Goal: Task Accomplishment & Management: Manage account settings

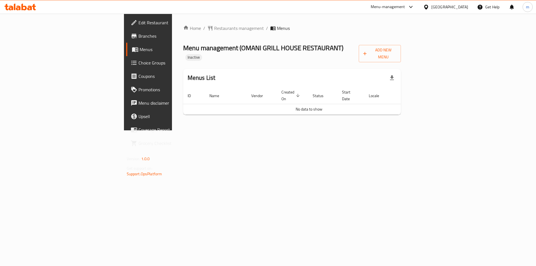
drag, startPoint x: 464, startPoint y: 143, endPoint x: 472, endPoint y: 135, distance: 11.7
click at [412, 130] on div "Home / Restaurants management / Menus Menu management ( OMANI GRILL HOUSE RESTA…" at bounding box center [292, 72] width 240 height 117
click at [397, 49] on span "Add New Menu" at bounding box center [380, 54] width 34 height 14
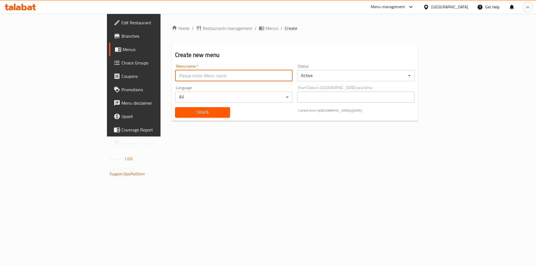
click at [181, 73] on input "text" at bounding box center [234, 75] width 118 height 11
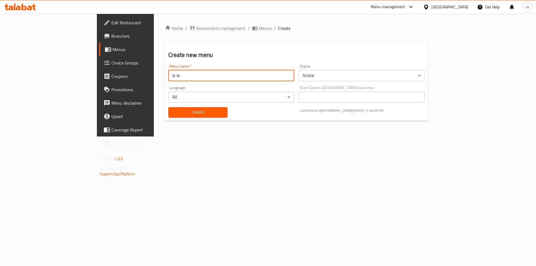
type input "[DATE]"
click at [168, 107] on button "Create" at bounding box center [197, 112] width 59 height 10
click at [99, 46] on link "Menus" at bounding box center [142, 49] width 87 height 13
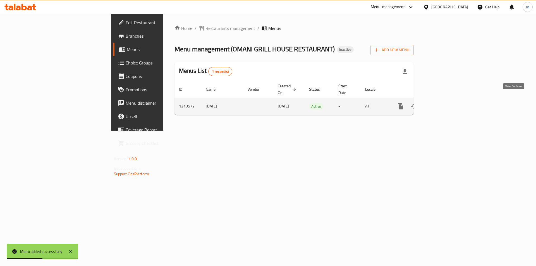
click at [444, 103] on icon "enhanced table" at bounding box center [441, 106] width 7 height 7
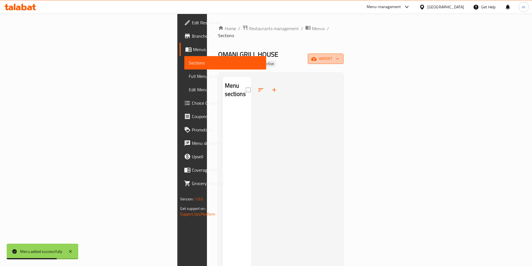
click at [317, 56] on icon "button" at bounding box center [314, 59] width 6 height 6
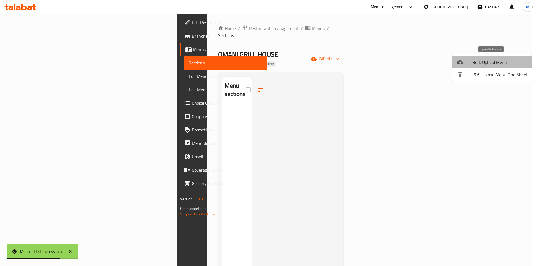
click at [496, 64] on span "Bulk Upload Menu" at bounding box center [499, 62] width 55 height 7
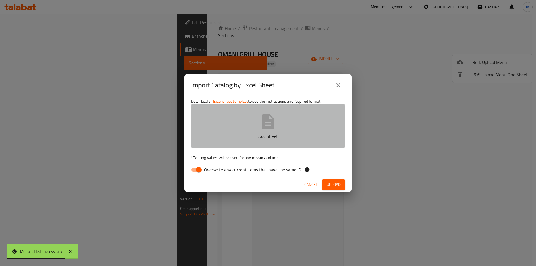
click at [247, 114] on button "Add Sheet" at bounding box center [268, 126] width 154 height 44
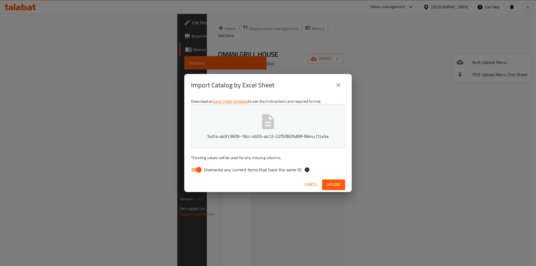
click at [199, 168] on input "Overwrite any current items that have the same ID." at bounding box center [199, 169] width 32 height 11
checkbox input "false"
click at [337, 182] on span "Upload" at bounding box center [334, 184] width 14 height 7
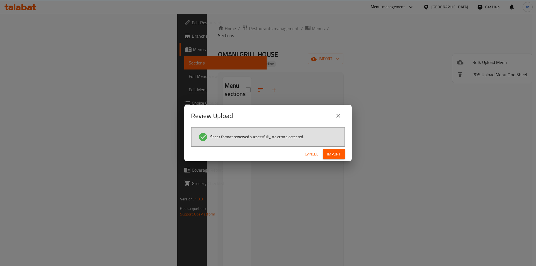
click at [331, 149] on div "Cancel Import" at bounding box center [268, 154] width 168 height 15
click at [333, 151] on span "Import" at bounding box center [333, 154] width 13 height 7
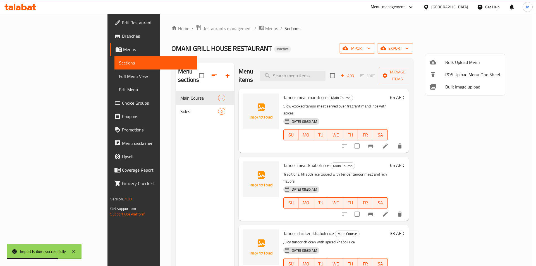
click at [29, 77] on div at bounding box center [268, 133] width 536 height 266
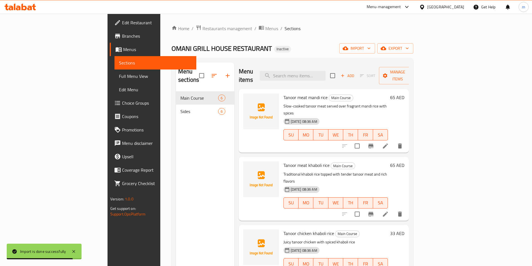
click at [119, 77] on span "Full Menu View" at bounding box center [155, 76] width 73 height 7
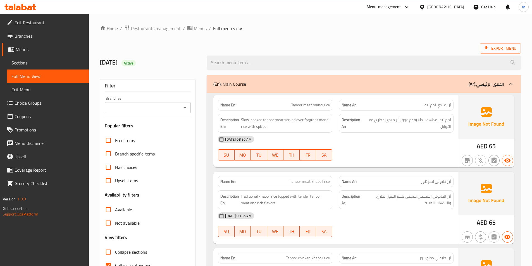
drag, startPoint x: 170, startPoint y: 109, endPoint x: 176, endPoint y: 111, distance: 6.4
click at [171, 109] on input "Branches" at bounding box center [143, 108] width 74 height 8
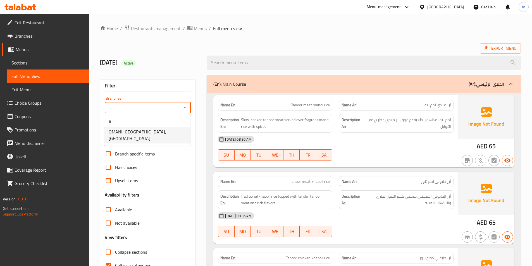
click at [167, 133] on span "OMANI [GEOGRAPHIC_DATA], [GEOGRAPHIC_DATA]" at bounding box center [147, 134] width 77 height 13
type input "OMANI [GEOGRAPHIC_DATA], [GEOGRAPHIC_DATA]"
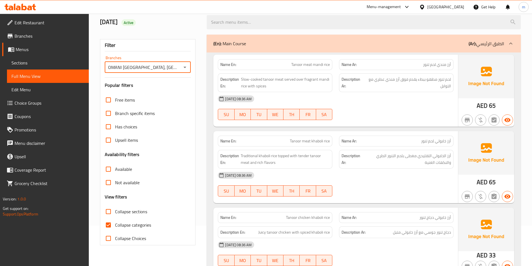
scroll to position [84, 0]
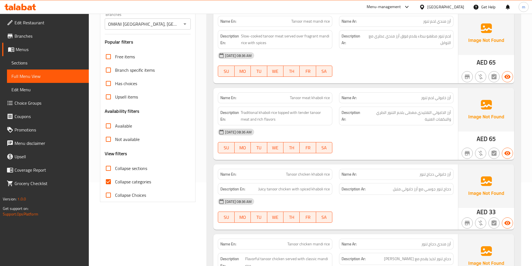
click at [414, 138] on div "[DATE] 08:36 AM" at bounding box center [335, 131] width 242 height 13
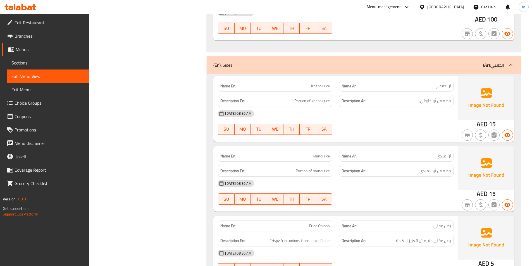
scroll to position [491, 0]
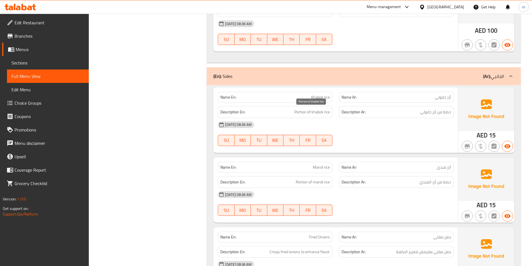
click at [298, 113] on span "Portion of khaboli rice" at bounding box center [311, 112] width 35 height 7
click at [397, 134] on div "[DATE] 08:36 AM SU MO TU WE TH FR SA" at bounding box center [335, 133] width 242 height 31
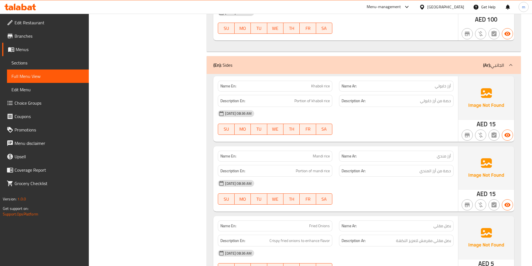
scroll to position [514, 0]
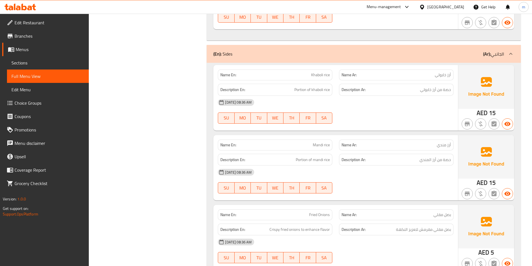
click at [108, 85] on div "Filter Branches OMANI GRILL HOUSE RESTAURANT, Al Yasmeen Branches Popular filte…" at bounding box center [150, 26] width 107 height 936
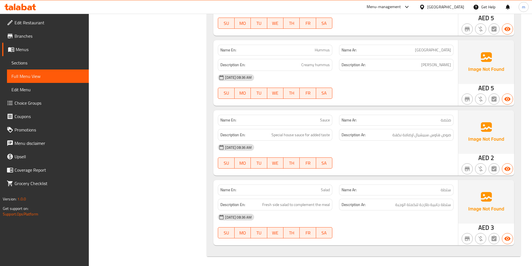
scroll to position [750, 0]
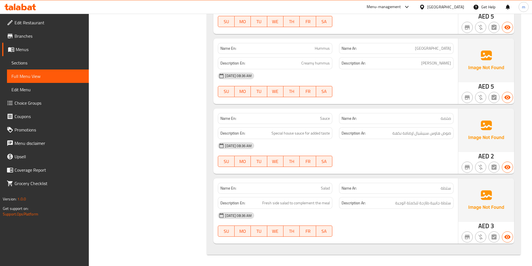
click at [448, 119] on span "صلصة" at bounding box center [446, 119] width 10 height 6
click at [450, 132] on span "صوص هاوس سبيشيال لإضافة نكهة" at bounding box center [421, 133] width 59 height 7
click at [445, 150] on div "[DATE] 08:36 AM" at bounding box center [335, 145] width 242 height 13
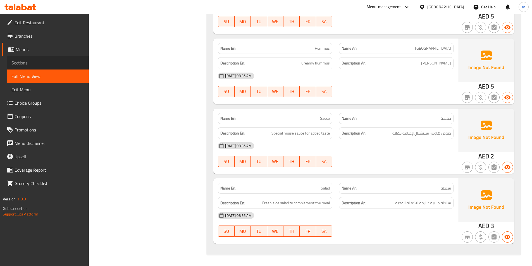
click at [25, 60] on span "Sections" at bounding box center [47, 62] width 73 height 7
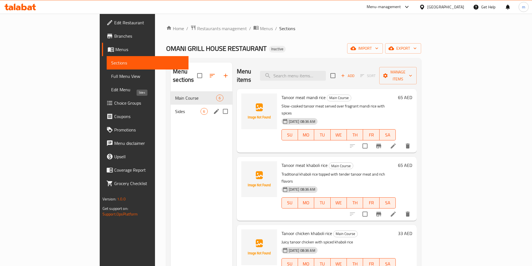
click at [175, 108] on span "Sides" at bounding box center [187, 111] width 25 height 7
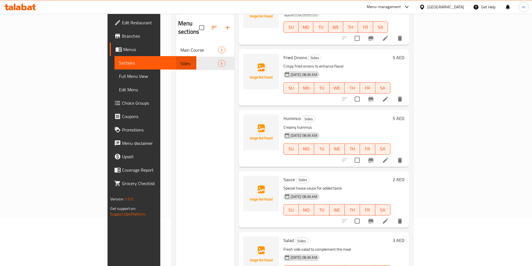
scroll to position [78, 0]
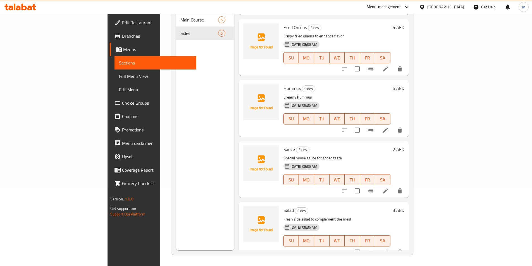
click at [389, 188] on icon at bounding box center [385, 191] width 7 height 7
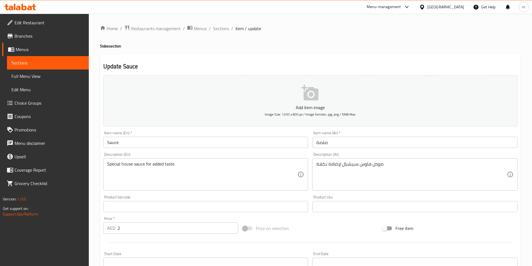
click at [322, 144] on input "صلصة" at bounding box center [414, 142] width 205 height 11
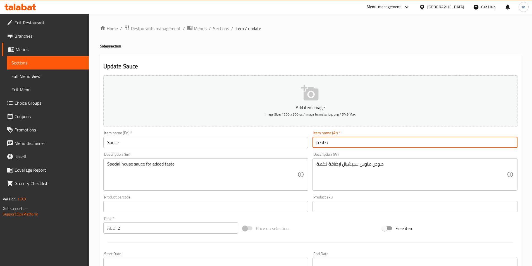
click at [322, 144] on input "صلصة" at bounding box center [414, 142] width 205 height 11
type input "w"
type input "صوص"
click at [462, 155] on div "Description (Ar) صوص هاوس سبيشيال لإضافة نكهة Description (Ar)" at bounding box center [414, 171] width 205 height 38
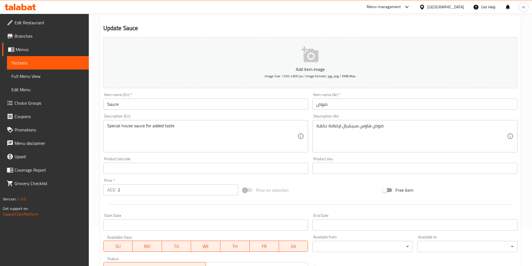
scroll to position [128, 0]
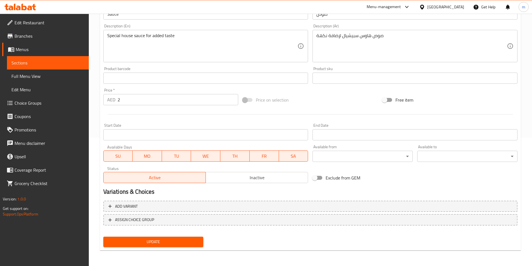
click at [161, 244] on span "Update" at bounding box center [153, 241] width 91 height 7
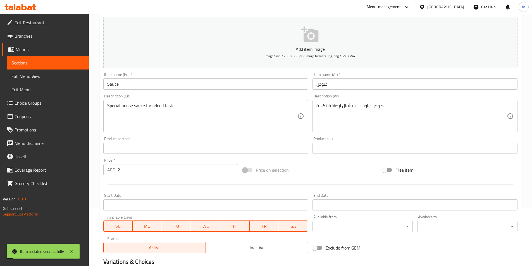
scroll to position [0, 0]
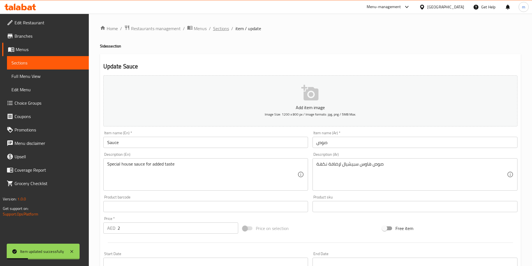
click at [219, 29] on span "Sections" at bounding box center [221, 28] width 16 height 7
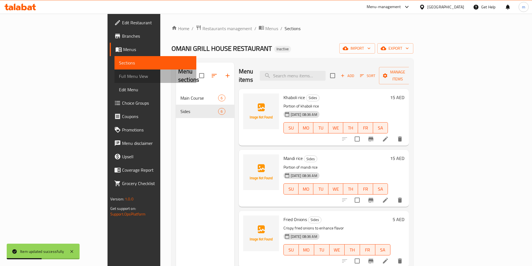
click at [119, 73] on span "Full Menu View" at bounding box center [155, 76] width 73 height 7
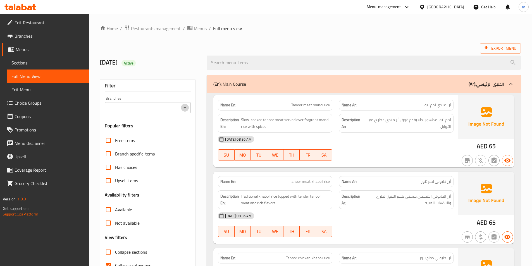
click at [183, 107] on icon "Open" at bounding box center [184, 107] width 7 height 7
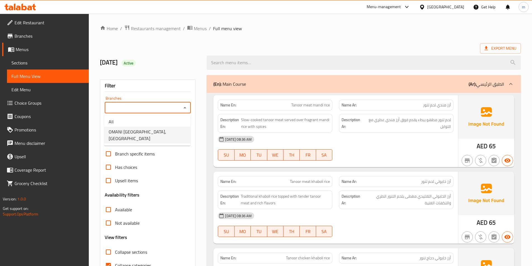
click at [150, 135] on span "OMANI [GEOGRAPHIC_DATA], [GEOGRAPHIC_DATA]" at bounding box center [147, 134] width 77 height 13
type input "OMANI [GEOGRAPHIC_DATA], [GEOGRAPHIC_DATA]"
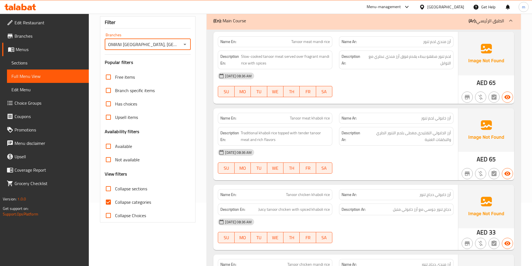
scroll to position [84, 0]
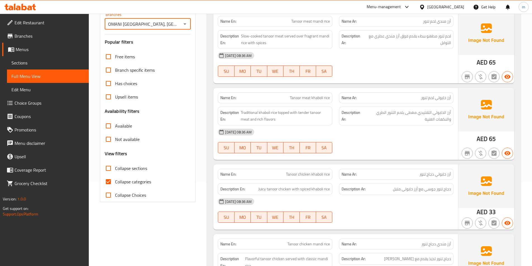
click at [121, 180] on span "Collapse categories" at bounding box center [133, 181] width 36 height 7
click at [115, 180] on input "Collapse categories" at bounding box center [108, 181] width 13 height 13
checkbox input "false"
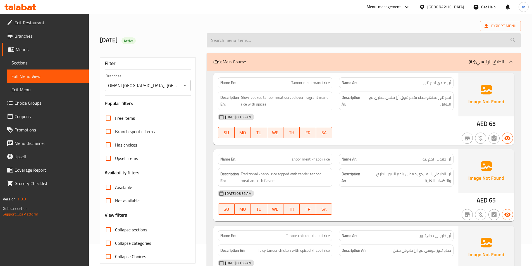
scroll to position [0, 0]
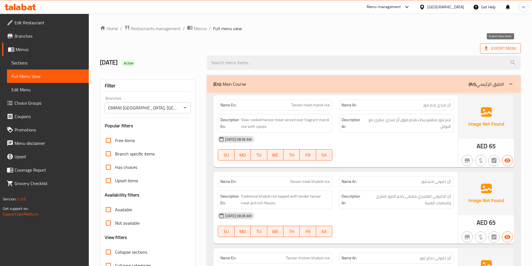
click at [487, 48] on icon at bounding box center [486, 49] width 6 height 6
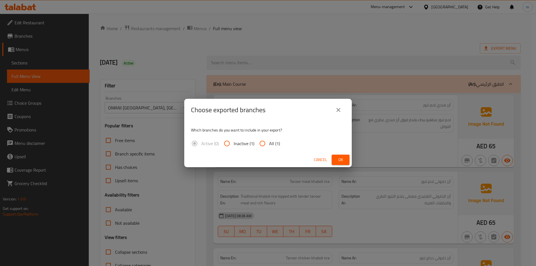
click at [263, 145] on input "All (1)" at bounding box center [262, 143] width 13 height 13
radio input "true"
click at [341, 161] on span "Ok" at bounding box center [340, 159] width 9 height 7
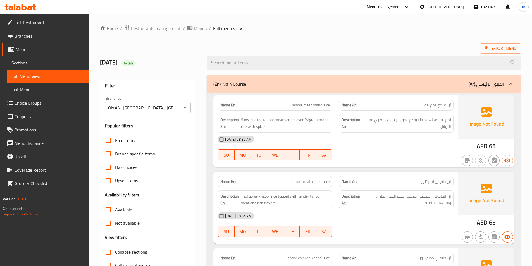
click at [23, 6] on icon at bounding box center [20, 7] width 32 height 7
